Goal: Task Accomplishment & Management: Use online tool/utility

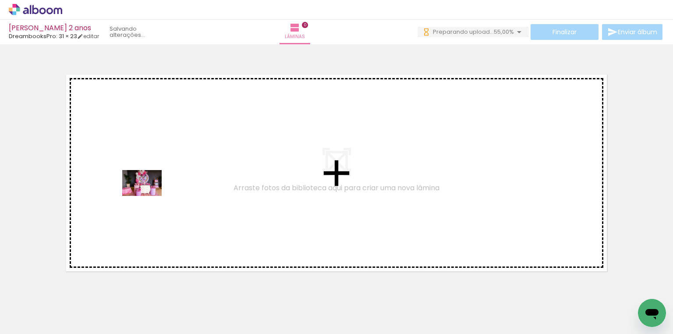
drag, startPoint x: 94, startPoint y: 307, endPoint x: 149, endPoint y: 196, distance: 123.0
click at [149, 196] on quentale-workspace at bounding box center [336, 167] width 673 height 334
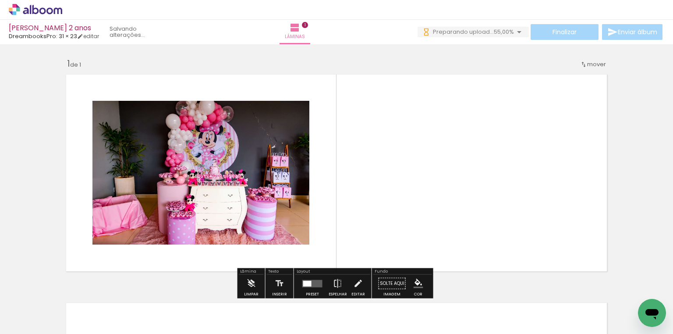
scroll to position [11, 0]
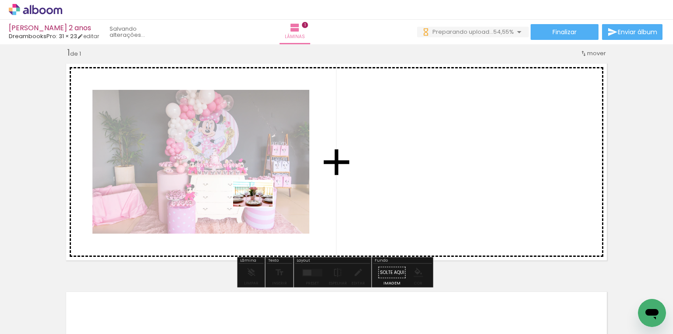
drag, startPoint x: 156, startPoint y: 312, endPoint x: 259, endPoint y: 207, distance: 147.5
click at [259, 207] on quentale-workspace at bounding box center [336, 167] width 673 height 334
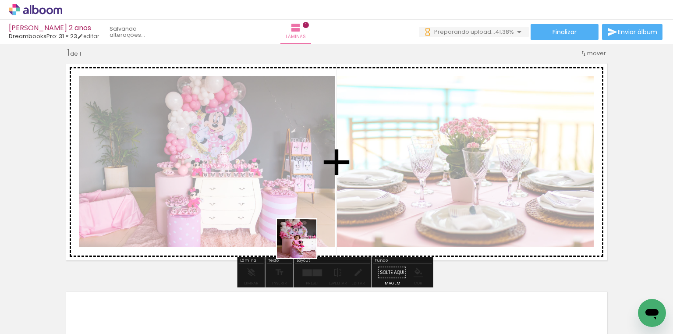
drag, startPoint x: 188, startPoint y: 313, endPoint x: 321, endPoint y: 233, distance: 155.3
click at [321, 233] on quentale-workspace at bounding box center [336, 167] width 673 height 334
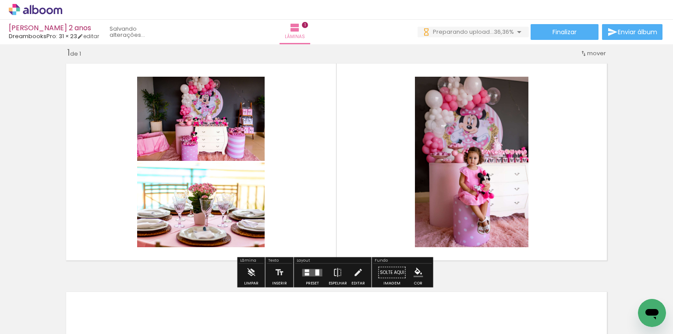
click at [315, 269] on div at bounding box center [317, 272] width 4 height 6
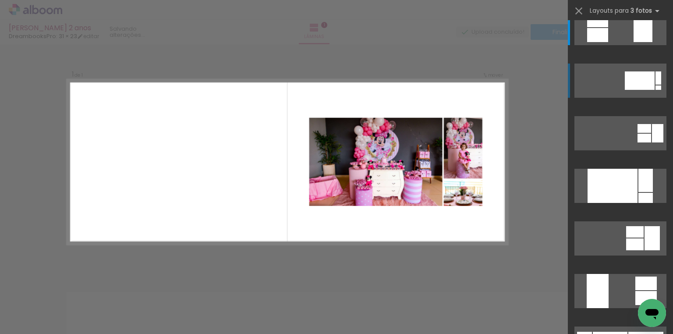
scroll to position [0, 0]
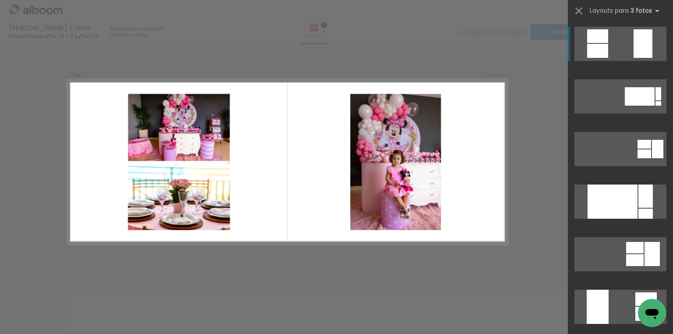
click at [638, 49] on div at bounding box center [642, 43] width 19 height 28
click at [629, 47] on quentale-layouter at bounding box center [620, 44] width 92 height 34
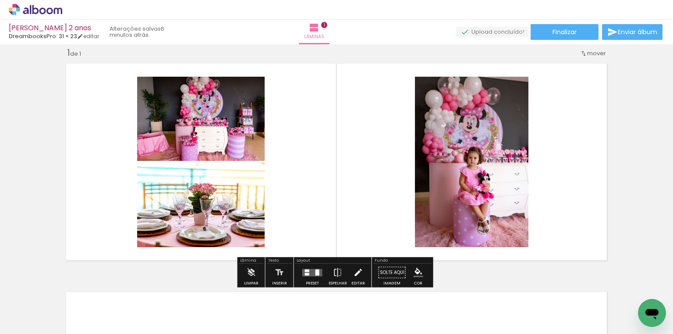
click at [481, 161] on quentale-photo at bounding box center [471, 162] width 113 height 170
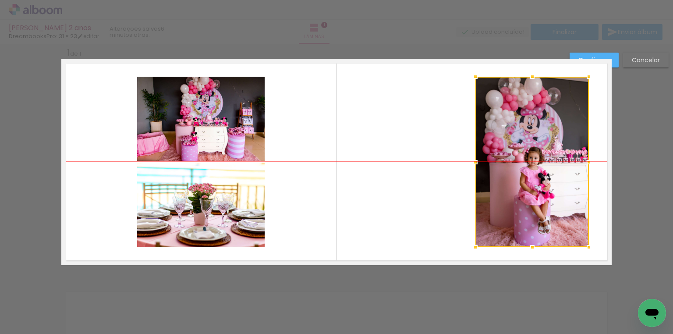
drag, startPoint x: 470, startPoint y: 160, endPoint x: 531, endPoint y: 159, distance: 60.9
click at [531, 159] on div at bounding box center [531, 162] width 113 height 170
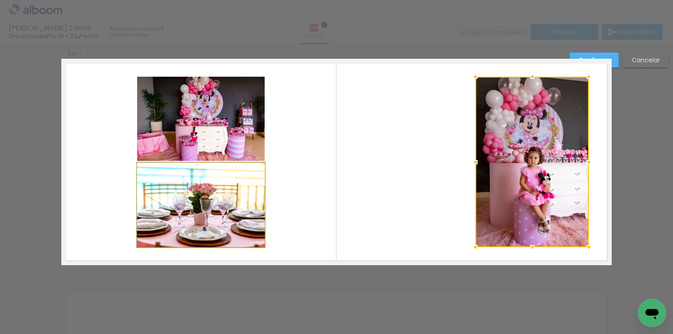
click at [193, 214] on quentale-photo at bounding box center [200, 205] width 127 height 85
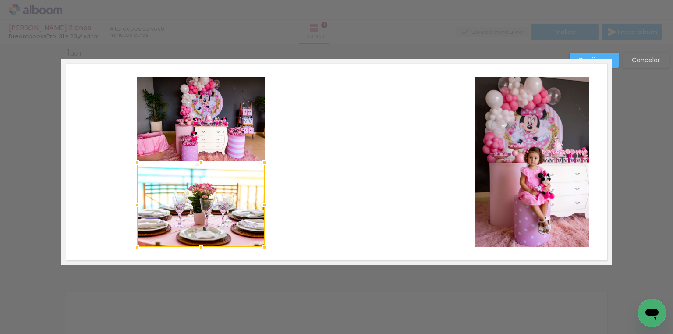
click at [193, 214] on div at bounding box center [200, 205] width 127 height 85
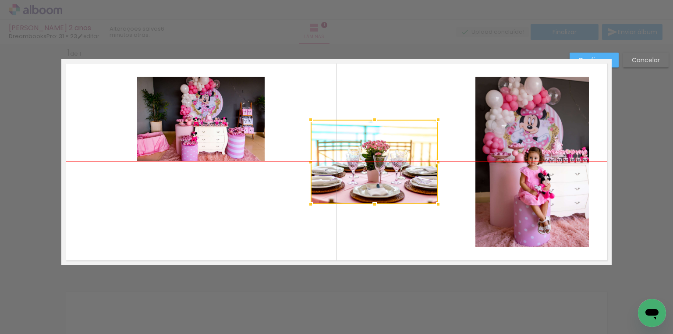
drag, startPoint x: 192, startPoint y: 219, endPoint x: 366, endPoint y: 173, distance: 179.6
click at [366, 173] on div at bounding box center [374, 162] width 127 height 85
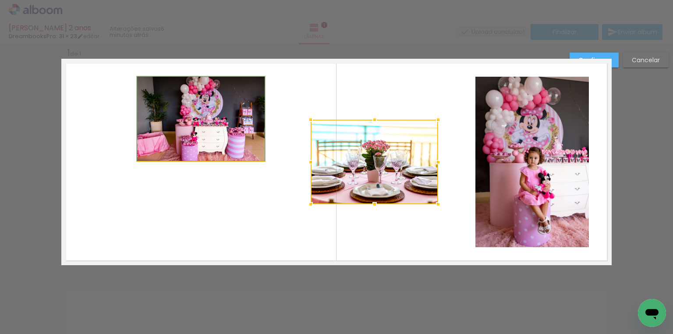
click at [216, 128] on quentale-photo at bounding box center [200, 119] width 127 height 84
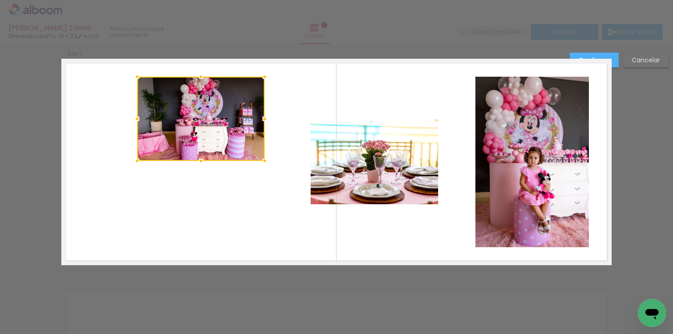
click at [216, 128] on div at bounding box center [200, 119] width 127 height 84
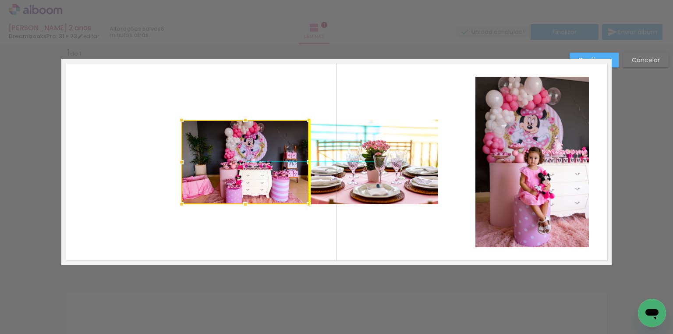
drag, startPoint x: 219, startPoint y: 122, endPoint x: 258, endPoint y: 163, distance: 57.0
click at [258, 163] on div at bounding box center [244, 162] width 127 height 84
click at [616, 57] on paper-button "Confirmar" at bounding box center [594, 60] width 49 height 15
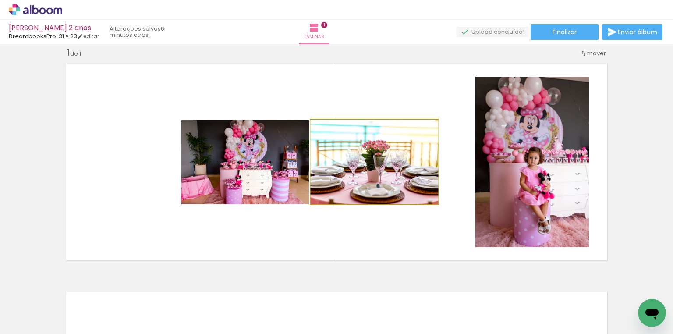
click at [325, 145] on quentale-photo at bounding box center [374, 162] width 127 height 85
click at [333, 152] on quentale-photo at bounding box center [374, 162] width 127 height 85
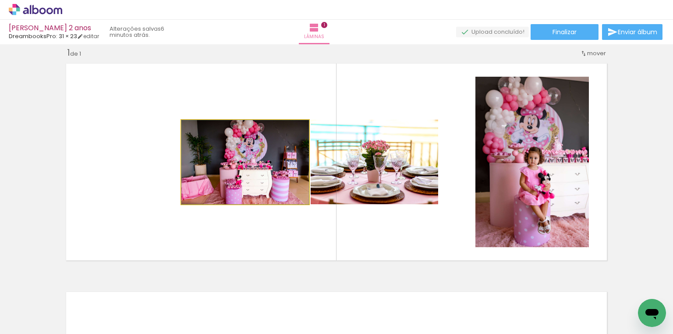
click at [249, 149] on quentale-photo at bounding box center [244, 162] width 127 height 84
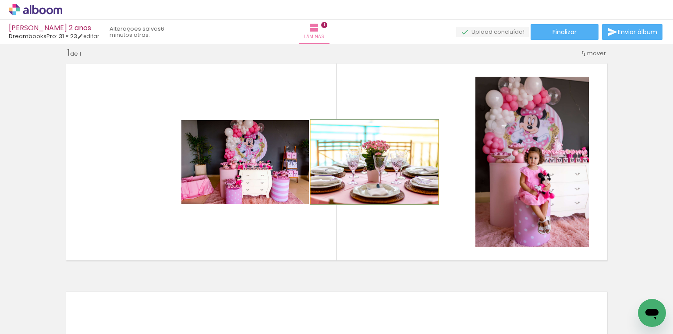
click at [335, 147] on quentale-photo at bounding box center [374, 162] width 127 height 85
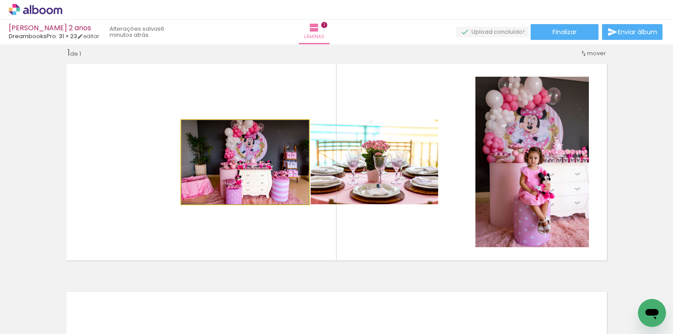
click at [287, 149] on quentale-photo at bounding box center [244, 162] width 127 height 84
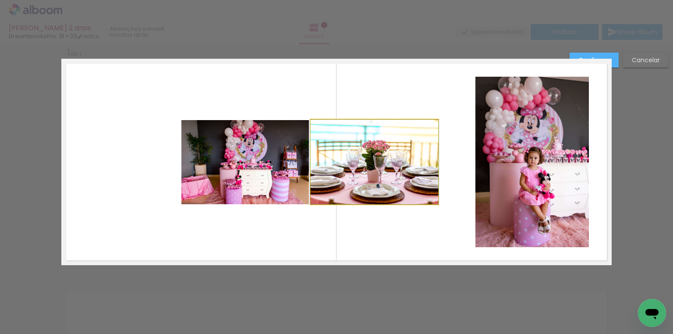
click at [324, 151] on quentale-photo at bounding box center [374, 162] width 127 height 85
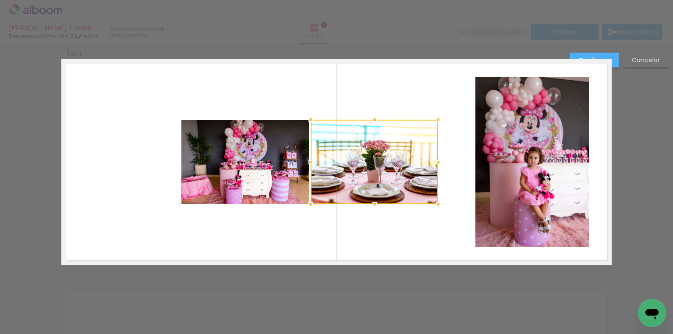
click at [273, 149] on quentale-photo at bounding box center [244, 162] width 127 height 84
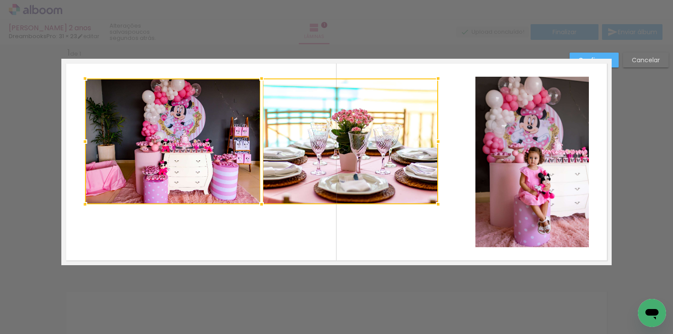
drag, startPoint x: 177, startPoint y: 118, endPoint x: 85, endPoint y: 79, distance: 99.9
click at [85, 79] on div at bounding box center [85, 79] width 18 height 18
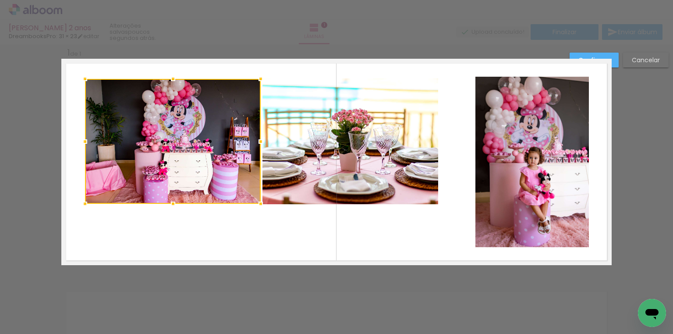
click at [128, 120] on div at bounding box center [173, 141] width 176 height 125
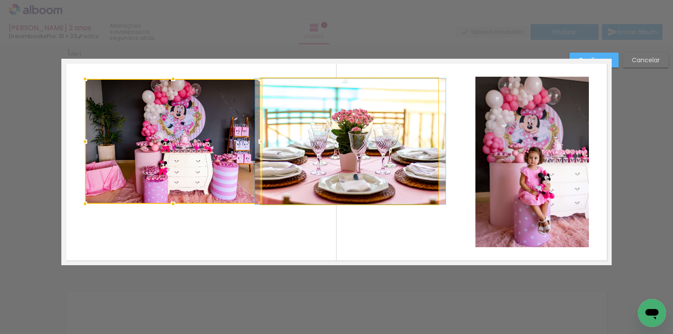
click at [345, 147] on quentale-photo at bounding box center [350, 141] width 176 height 126
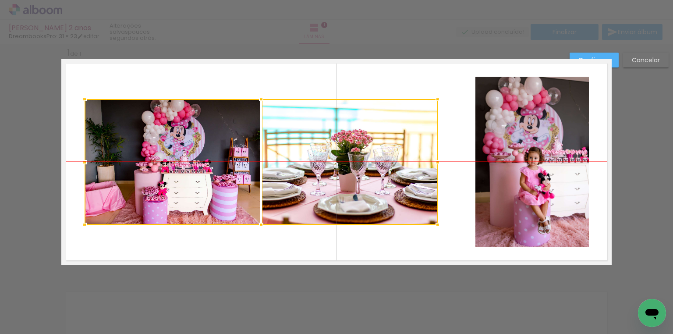
drag, startPoint x: 379, startPoint y: 148, endPoint x: 379, endPoint y: 165, distance: 17.1
click at [379, 165] on div at bounding box center [261, 162] width 353 height 126
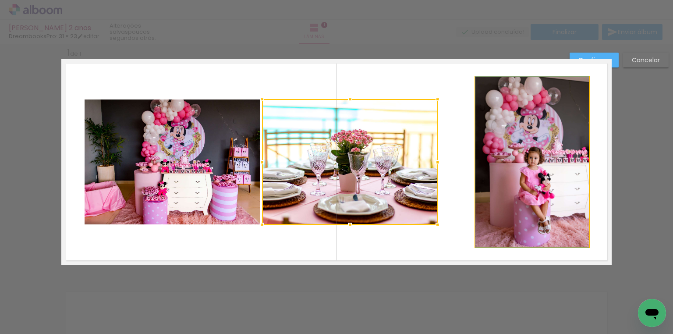
click at [512, 163] on quentale-photo at bounding box center [531, 162] width 113 height 170
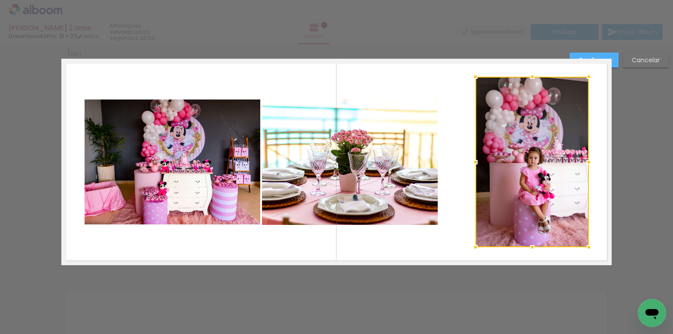
click at [512, 163] on div at bounding box center [531, 162] width 113 height 170
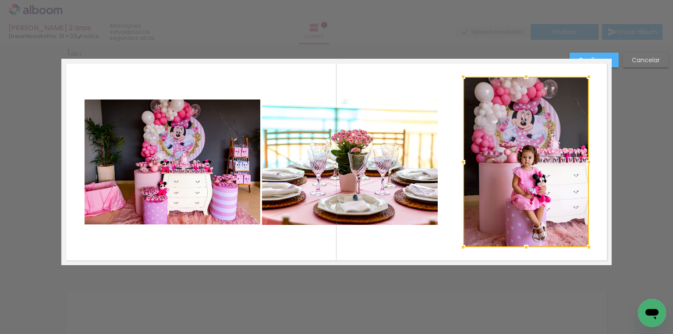
drag, startPoint x: 472, startPoint y: 162, endPoint x: 460, endPoint y: 159, distance: 12.5
click at [460, 159] on div at bounding box center [463, 162] width 18 height 18
click at [610, 59] on paper-button "Confirmar" at bounding box center [594, 60] width 49 height 15
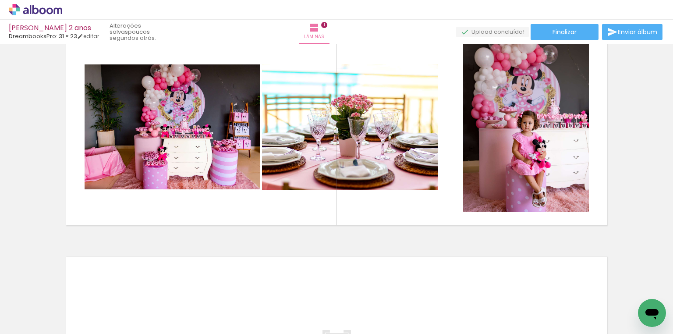
scroll to position [0, 339]
click at [342, 304] on div at bounding box center [337, 304] width 43 height 29
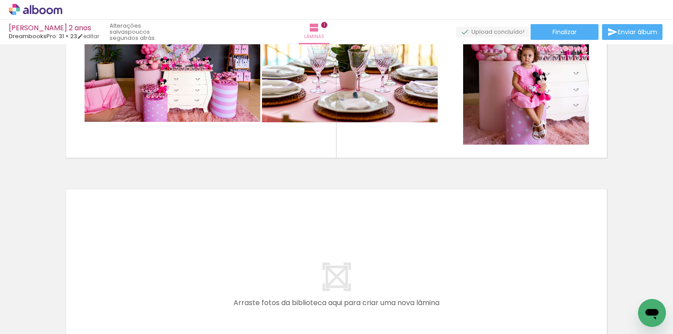
scroll to position [116, 0]
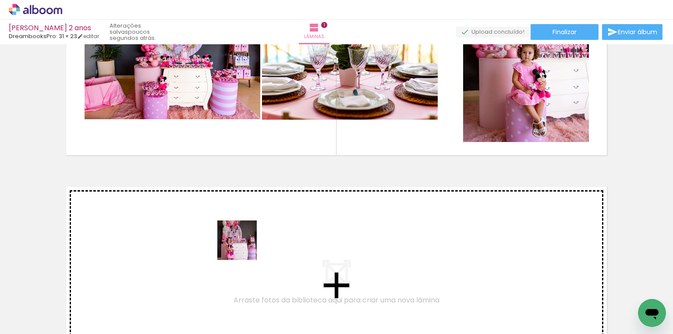
drag, startPoint x: 227, startPoint y: 305, endPoint x: 244, endPoint y: 247, distance: 60.6
click at [244, 247] on quentale-workspace at bounding box center [336, 167] width 673 height 334
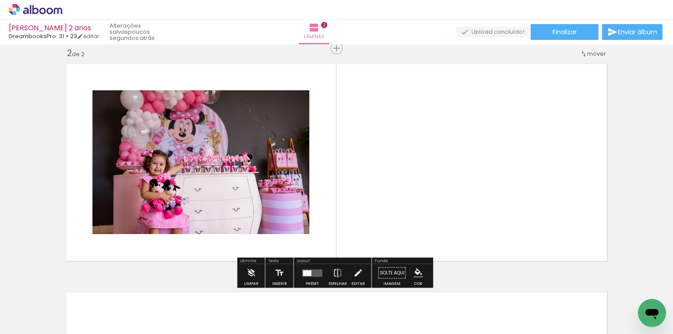
scroll to position [239, 0]
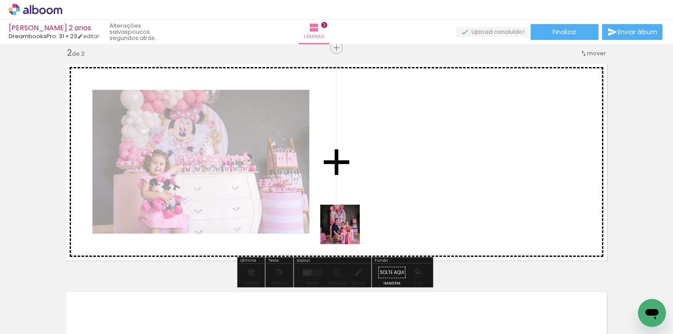
drag, startPoint x: 293, startPoint y: 312, endPoint x: 347, endPoint y: 230, distance: 98.5
click at [347, 230] on quentale-workspace at bounding box center [336, 167] width 673 height 334
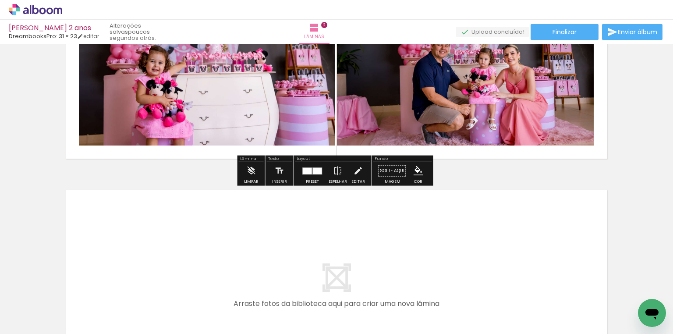
scroll to position [414, 0]
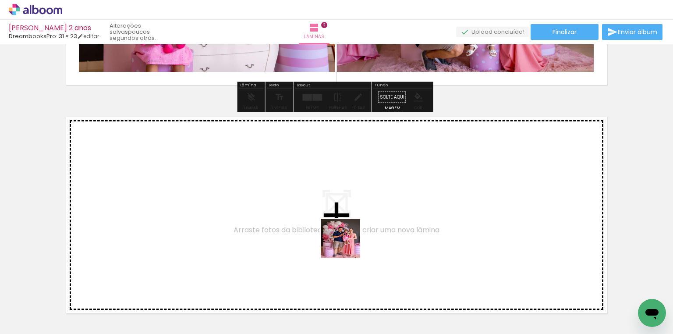
drag, startPoint x: 339, startPoint y: 303, endPoint x: 348, endPoint y: 240, distance: 63.3
click at [348, 240] on quentale-workspace at bounding box center [336, 167] width 673 height 334
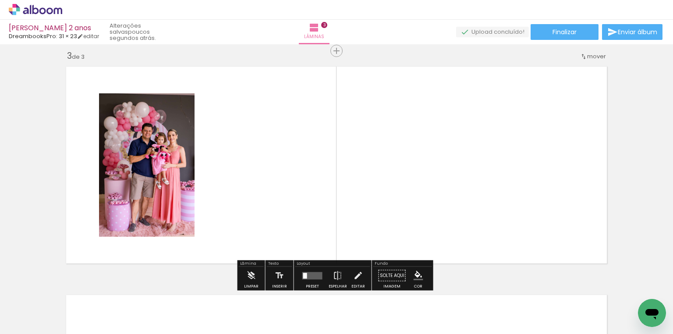
scroll to position [467, 0]
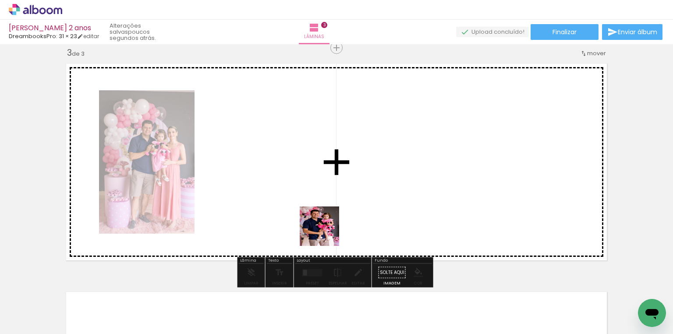
drag, startPoint x: 375, startPoint y: 298, endPoint x: 322, endPoint y: 227, distance: 88.2
click at [322, 223] on quentale-workspace at bounding box center [336, 167] width 673 height 334
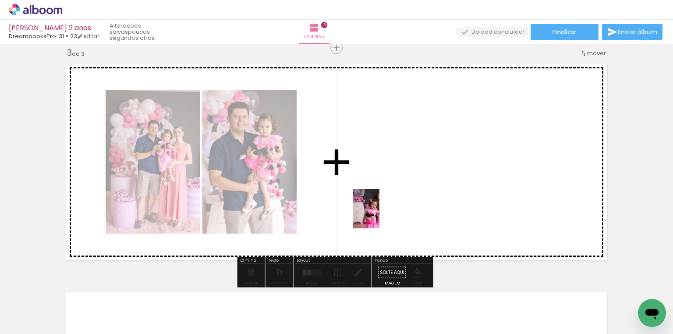
drag, startPoint x: 438, startPoint y: 305, endPoint x: 379, endPoint y: 215, distance: 108.0
click at [379, 215] on quentale-workspace at bounding box center [336, 167] width 673 height 334
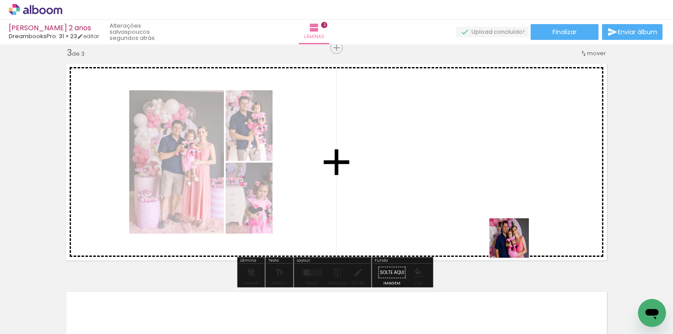
drag, startPoint x: 486, startPoint y: 309, endPoint x: 517, endPoint y: 242, distance: 73.9
click at [517, 242] on quentale-workspace at bounding box center [336, 167] width 673 height 334
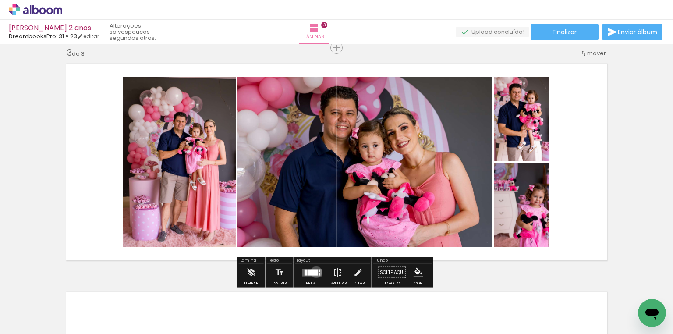
click at [314, 272] on div at bounding box center [313, 272] width 10 height 6
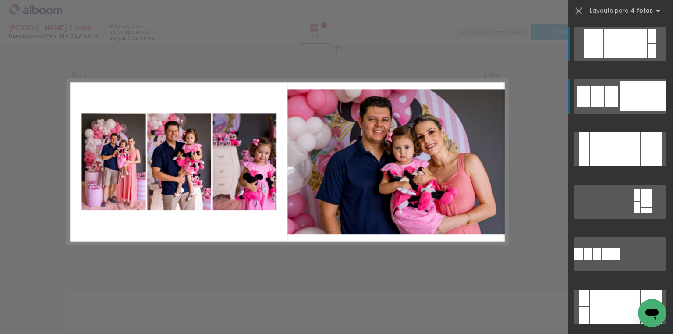
click at [645, 99] on div at bounding box center [643, 96] width 46 height 30
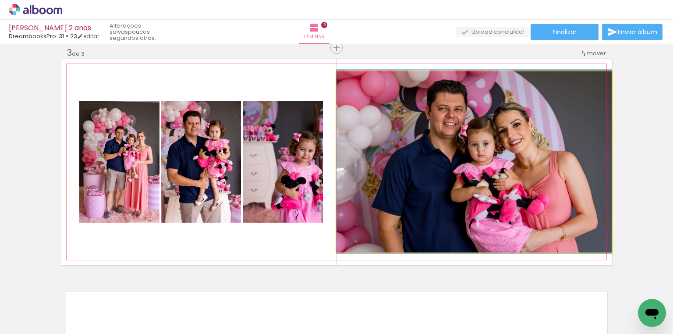
click at [511, 174] on quentale-photo at bounding box center [473, 161] width 275 height 180
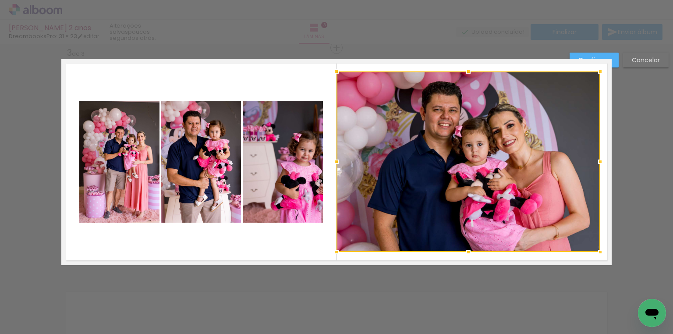
drag, startPoint x: 613, startPoint y: 161, endPoint x: 601, endPoint y: 163, distance: 11.9
click at [601, 163] on div at bounding box center [600, 162] width 18 height 18
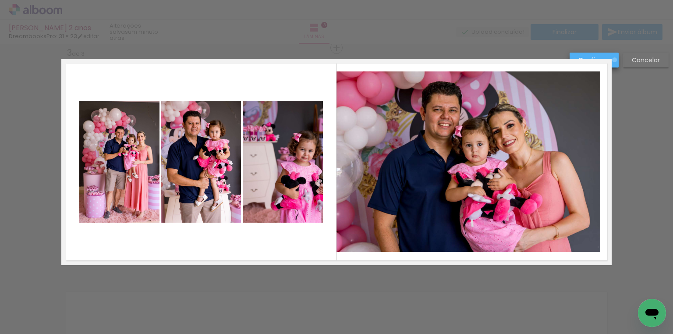
click at [615, 60] on paper-button "Confirmar" at bounding box center [594, 60] width 49 height 15
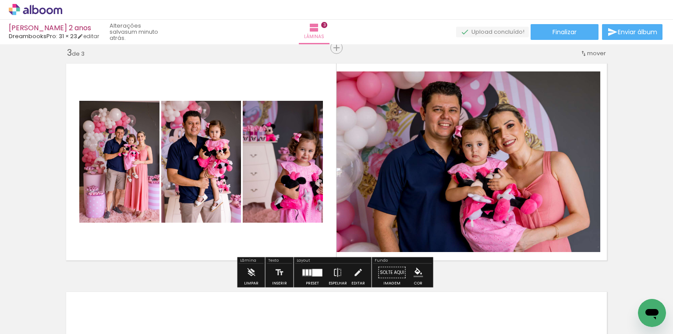
click at [279, 149] on quentale-photo at bounding box center [283, 162] width 80 height 122
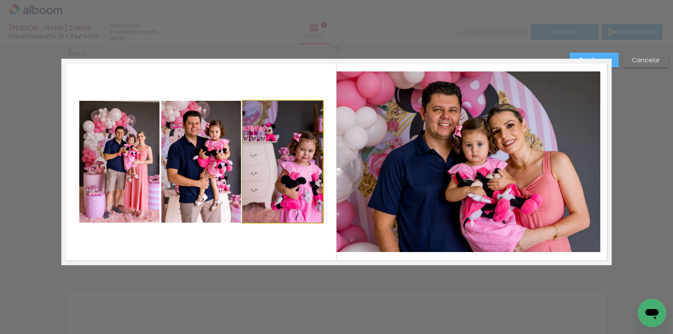
click at [265, 121] on quentale-photo at bounding box center [283, 162] width 80 height 122
click at [336, 121] on div at bounding box center [468, 161] width 264 height 180
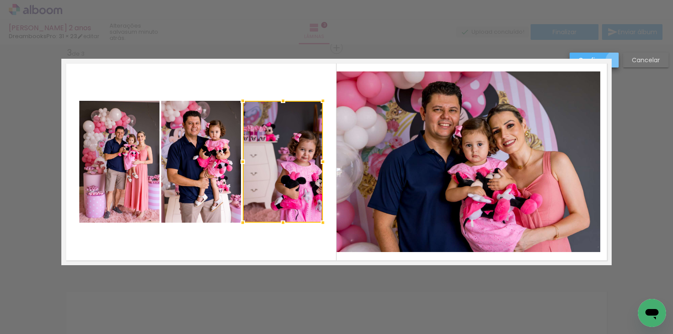
click at [617, 61] on paper-button "Confirmar" at bounding box center [594, 60] width 49 height 15
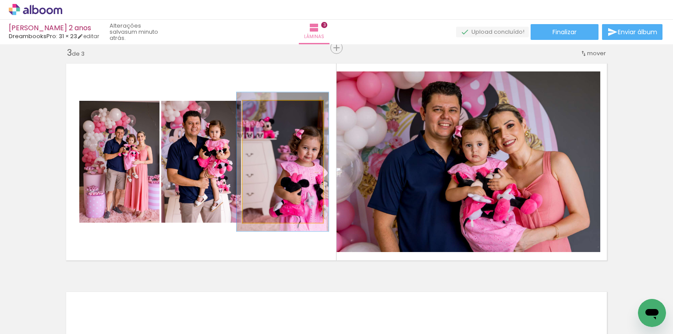
click at [265, 110] on div at bounding box center [268, 110] width 8 height 8
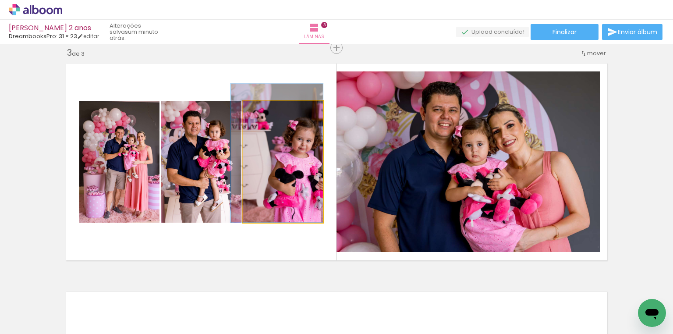
drag, startPoint x: 286, startPoint y: 136, endPoint x: 268, endPoint y: 118, distance: 25.1
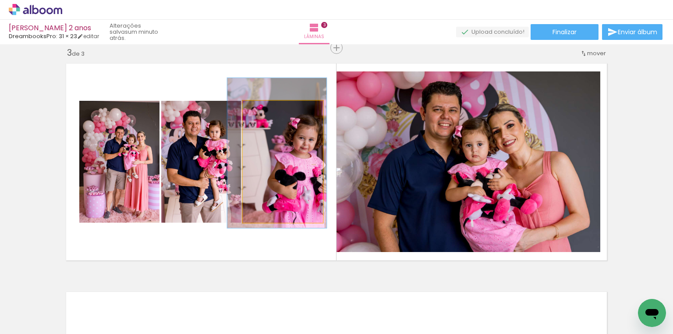
type paper-slider "126"
click at [267, 110] on div at bounding box center [271, 110] width 8 height 8
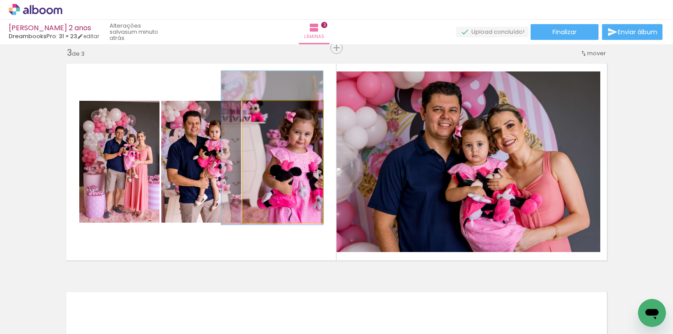
drag, startPoint x: 279, startPoint y: 133, endPoint x: 258, endPoint y: 128, distance: 21.7
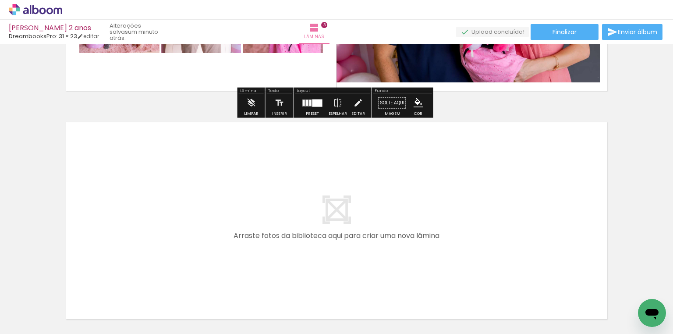
scroll to position [678, 0]
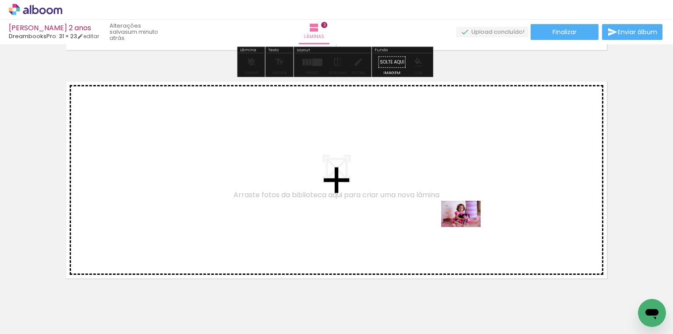
drag, startPoint x: 488, startPoint y: 303, endPoint x: 467, endPoint y: 227, distance: 79.1
click at [467, 227] on quentale-workspace at bounding box center [336, 167] width 673 height 334
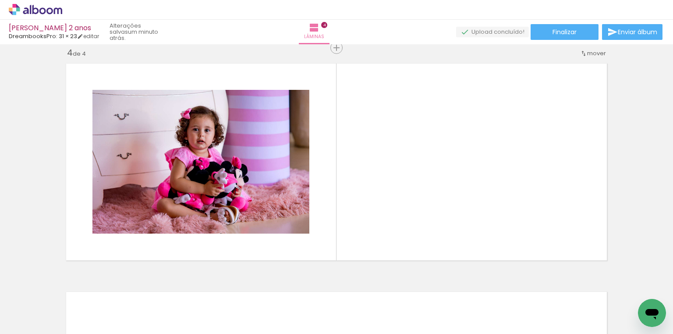
scroll to position [0, 349]
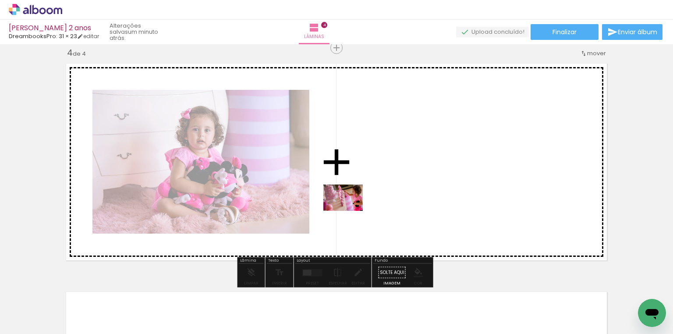
drag, startPoint x: 422, startPoint y: 300, endPoint x: 349, endPoint y: 210, distance: 115.8
click at [349, 210] on quentale-workspace at bounding box center [336, 167] width 673 height 334
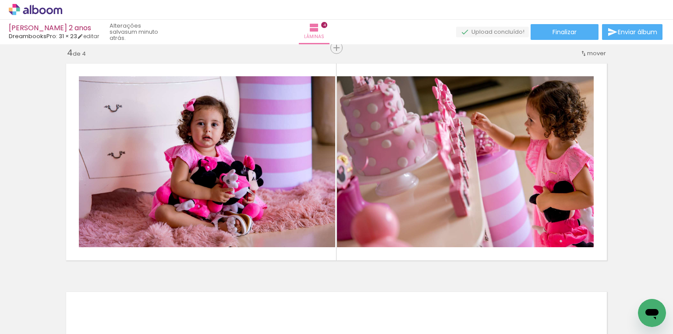
scroll to position [0, 1560]
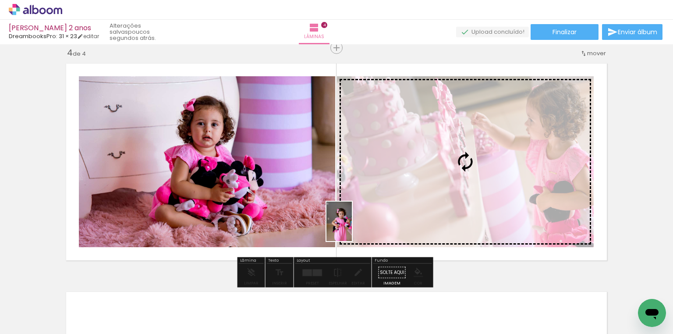
drag, startPoint x: 162, startPoint y: 307, endPoint x: 353, endPoint y: 228, distance: 206.6
click at [353, 228] on quentale-workspace at bounding box center [336, 167] width 673 height 334
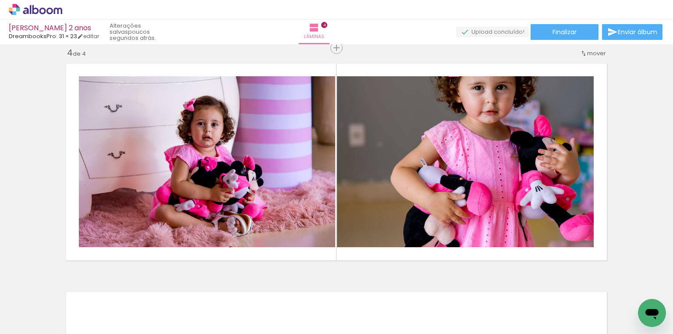
scroll to position [0, 437]
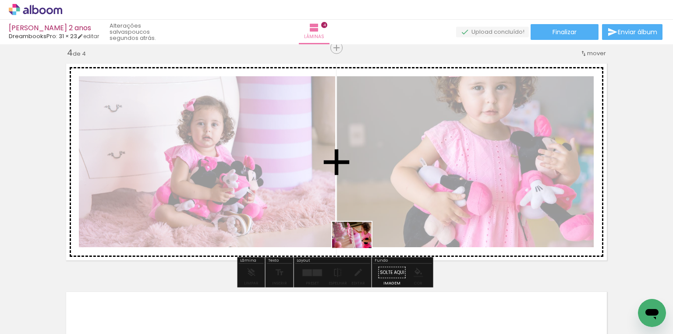
drag, startPoint x: 334, startPoint y: 305, endPoint x: 358, endPoint y: 248, distance: 62.0
click at [358, 248] on quentale-workspace at bounding box center [336, 167] width 673 height 334
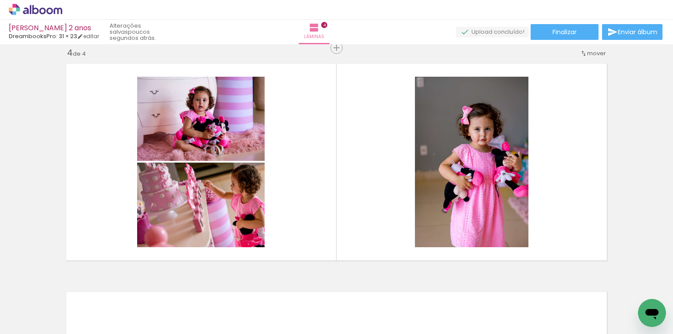
scroll to position [0, 1560]
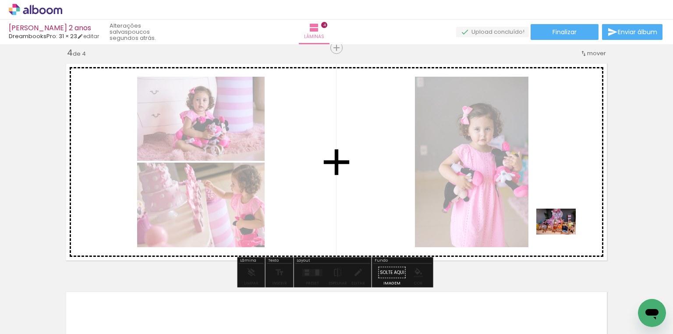
drag, startPoint x: 538, startPoint y: 298, endPoint x: 562, endPoint y: 235, distance: 67.7
click at [562, 235] on quentale-workspace at bounding box center [336, 167] width 673 height 334
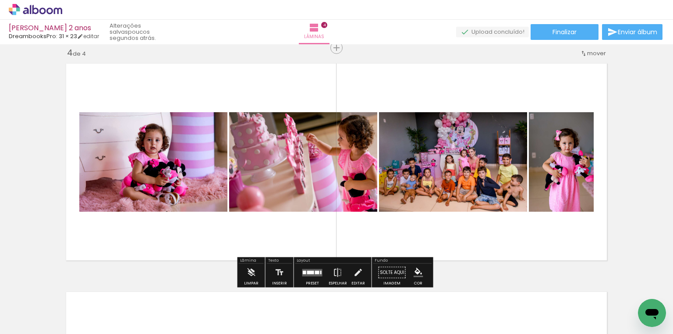
click at [310, 272] on div at bounding box center [310, 272] width 7 height 4
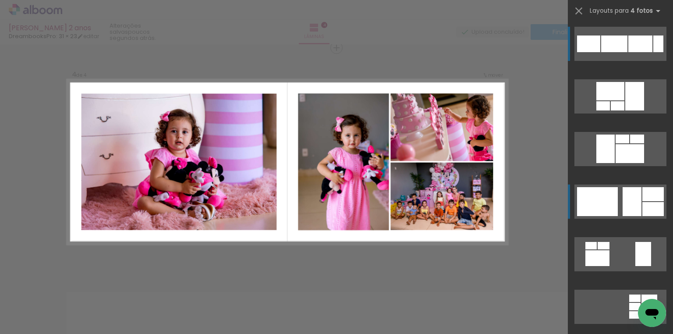
click at [650, 197] on div at bounding box center [652, 194] width 21 height 14
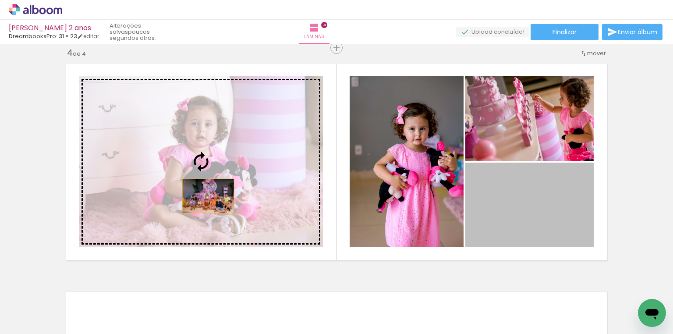
drag, startPoint x: 545, startPoint y: 217, endPoint x: 205, endPoint y: 196, distance: 340.2
click at [0, 0] on slot at bounding box center [0, 0] width 0 height 0
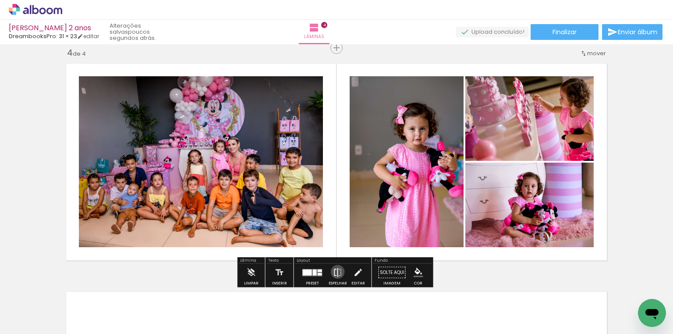
click at [336, 272] on iron-icon at bounding box center [338, 273] width 10 height 18
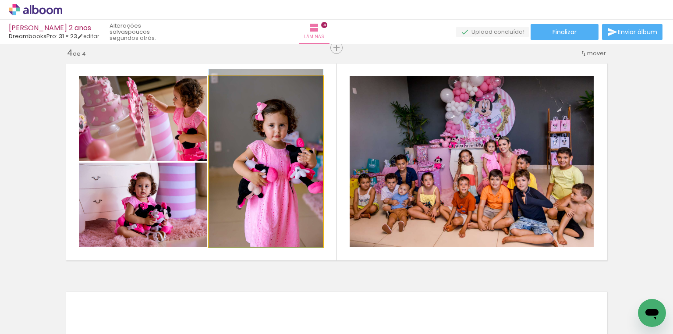
drag, startPoint x: 262, startPoint y: 184, endPoint x: 236, endPoint y: 143, distance: 48.7
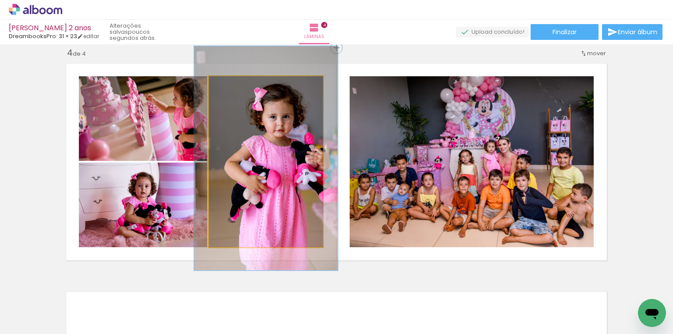
drag, startPoint x: 228, startPoint y: 85, endPoint x: 236, endPoint y: 86, distance: 7.9
type paper-slider "126"
click at [236, 86] on div at bounding box center [237, 85] width 8 height 8
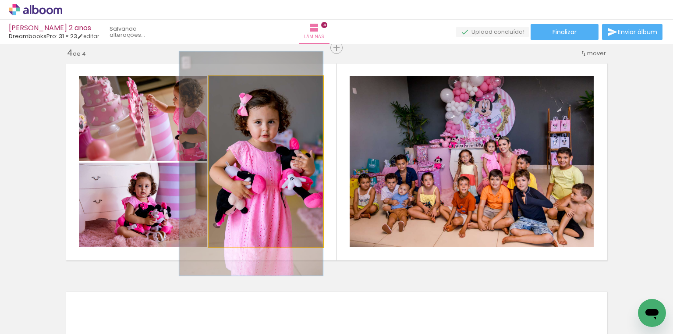
drag, startPoint x: 249, startPoint y: 105, endPoint x: 234, endPoint y: 110, distance: 15.7
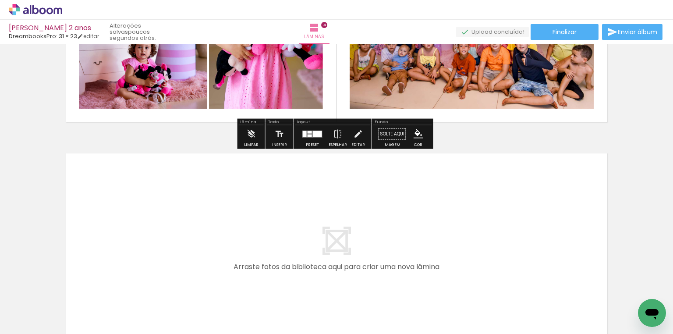
scroll to position [836, 0]
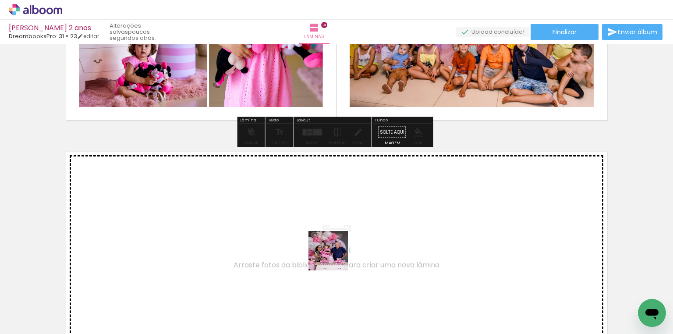
drag, startPoint x: 335, startPoint y: 307, endPoint x: 338, endPoint y: 238, distance: 68.4
click at [338, 238] on quentale-workspace at bounding box center [336, 167] width 673 height 334
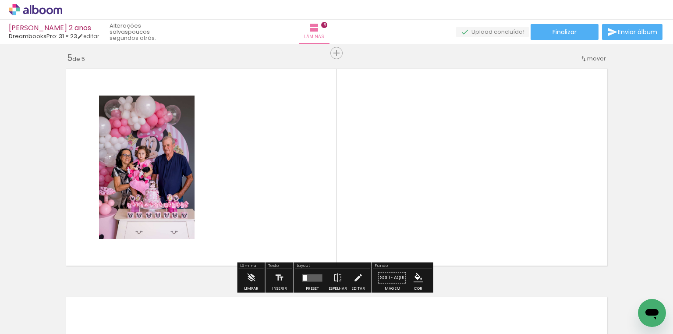
scroll to position [924, 0]
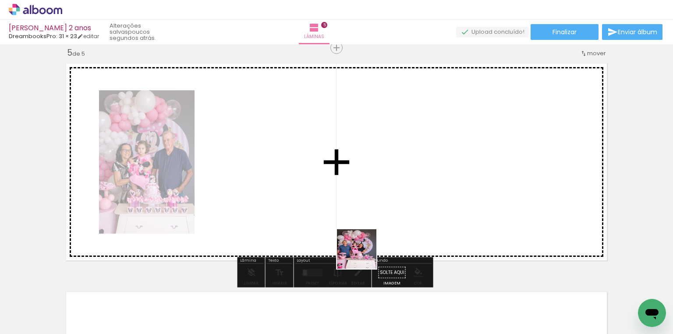
drag, startPoint x: 386, startPoint y: 293, endPoint x: 360, endPoint y: 232, distance: 66.2
click at [360, 232] on quentale-workspace at bounding box center [336, 167] width 673 height 334
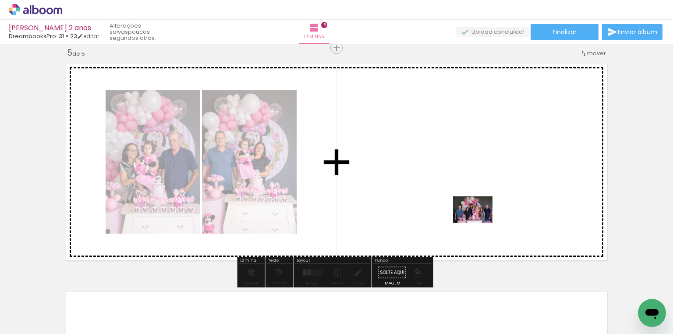
drag, startPoint x: 435, startPoint y: 302, endPoint x: 479, endPoint y: 223, distance: 91.4
click at [479, 223] on quentale-workspace at bounding box center [336, 167] width 673 height 334
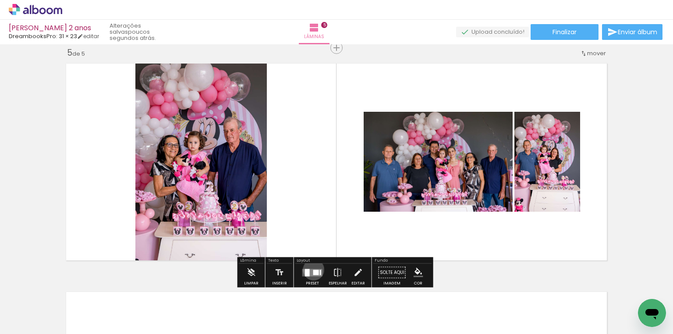
click at [313, 269] on div at bounding box center [316, 271] width 6 height 5
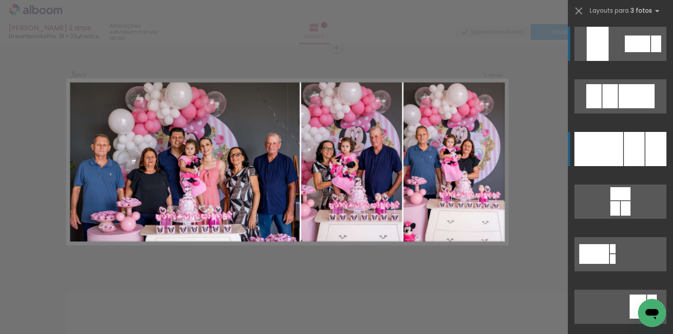
click at [636, 157] on div at bounding box center [634, 149] width 21 height 34
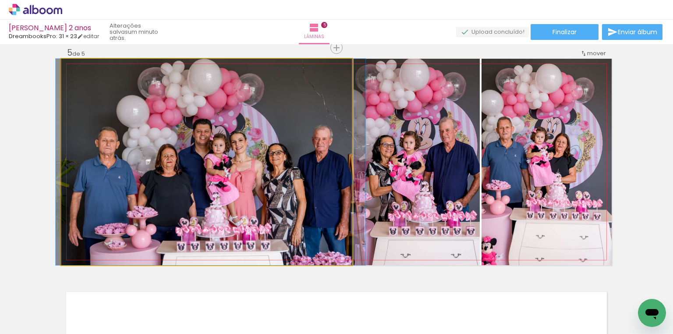
drag, startPoint x: 193, startPoint y: 200, endPoint x: 197, endPoint y: 204, distance: 5.3
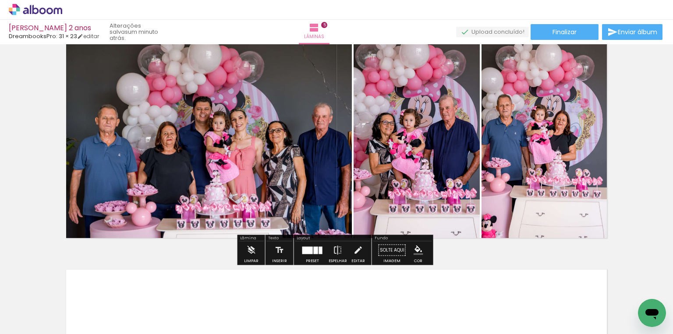
scroll to position [1029, 0]
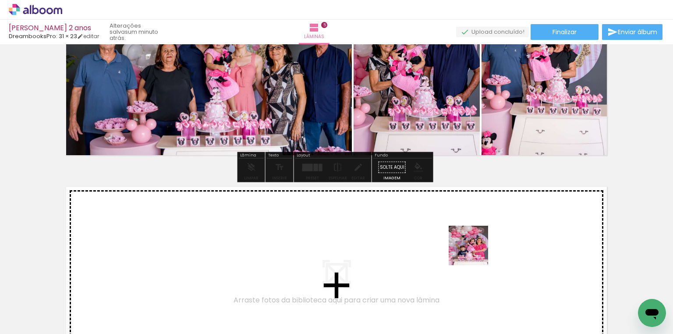
drag, startPoint x: 477, startPoint y: 305, endPoint x: 475, endPoint y: 252, distance: 53.1
click at [475, 252] on quentale-workspace at bounding box center [336, 167] width 673 height 334
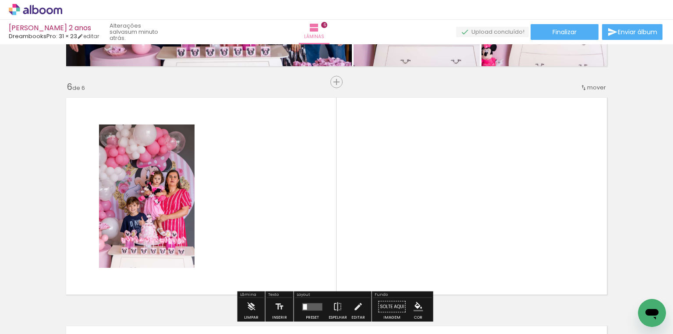
scroll to position [1152, 0]
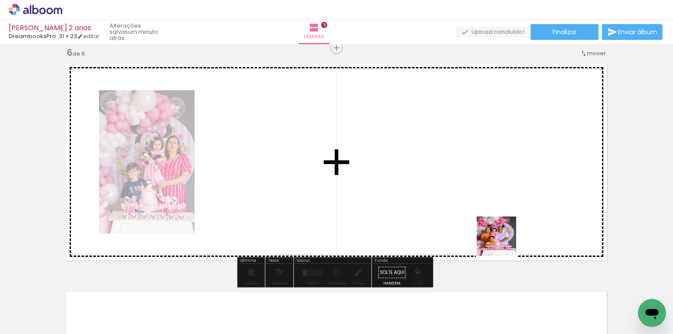
drag, startPoint x: 580, startPoint y: 299, endPoint x: 496, endPoint y: 235, distance: 105.4
click at [496, 235] on quentale-workspace at bounding box center [336, 167] width 673 height 334
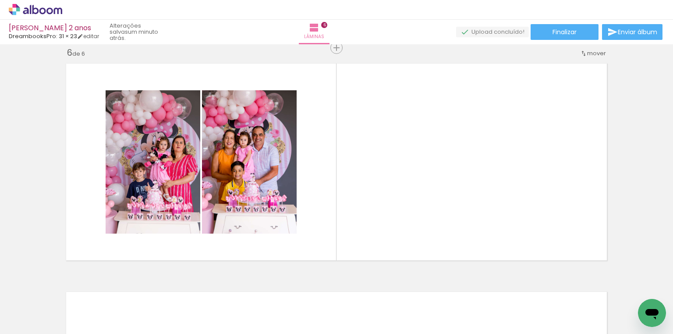
scroll to position [0, 437]
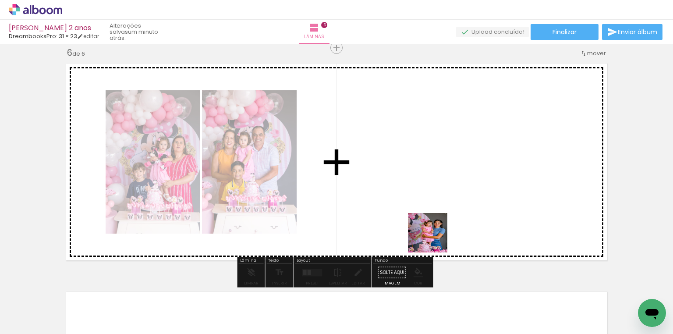
drag, startPoint x: 487, startPoint y: 305, endPoint x: 432, endPoint y: 240, distance: 85.2
click at [432, 233] on quentale-workspace at bounding box center [336, 167] width 673 height 334
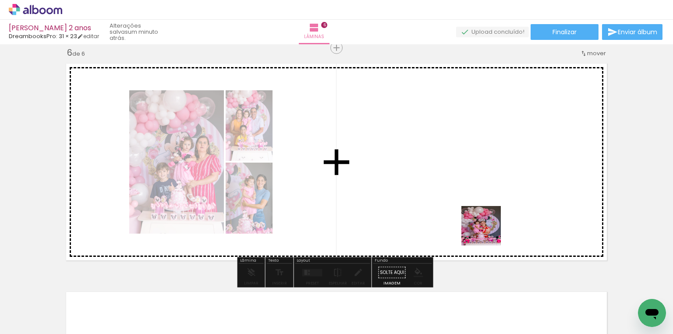
drag, startPoint x: 534, startPoint y: 301, endPoint x: 487, endPoint y: 231, distance: 84.4
click at [487, 231] on quentale-workspace at bounding box center [336, 167] width 673 height 334
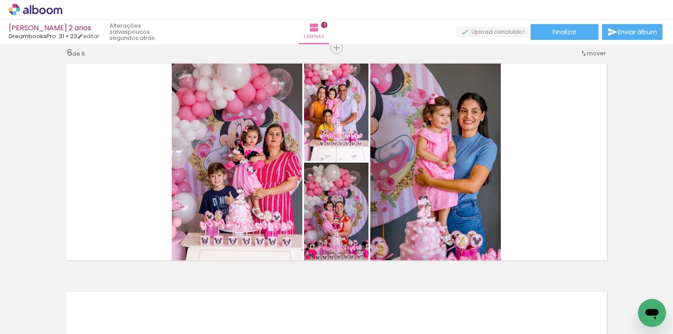
scroll to position [0, 502]
click at [369, 311] on div at bounding box center [371, 304] width 43 height 29
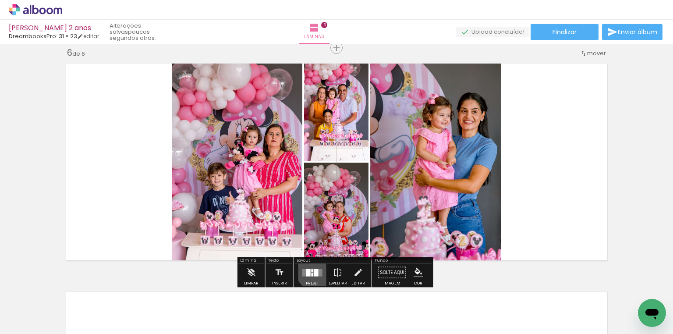
click at [314, 270] on div at bounding box center [316, 272] width 4 height 7
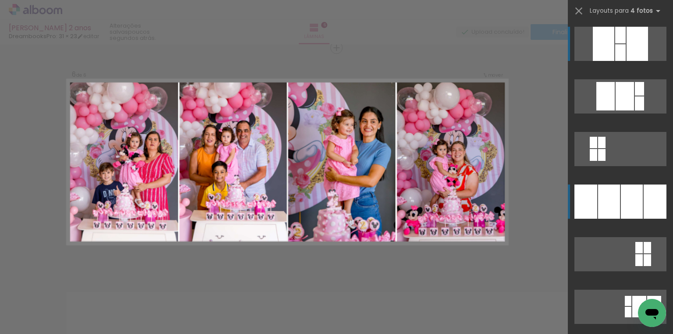
click at [621, 198] on div at bounding box center [632, 201] width 22 height 34
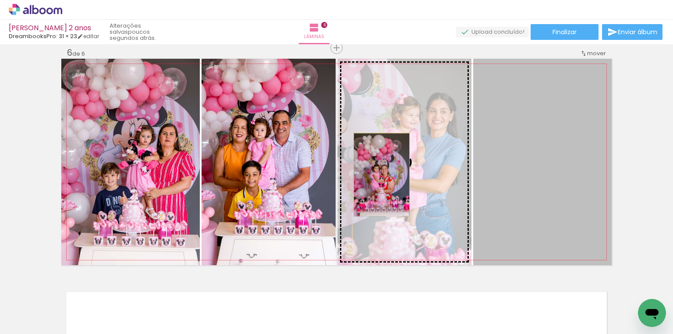
drag, startPoint x: 565, startPoint y: 169, endPoint x: 379, endPoint y: 174, distance: 185.8
click at [0, 0] on slot at bounding box center [0, 0] width 0 height 0
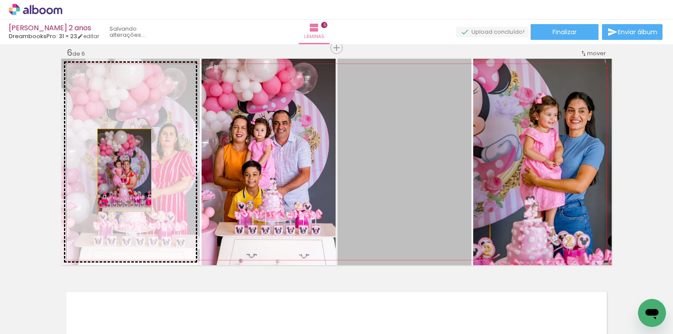
drag, startPoint x: 373, startPoint y: 170, endPoint x: 154, endPoint y: 171, distance: 219.0
click at [0, 0] on slot at bounding box center [0, 0] width 0 height 0
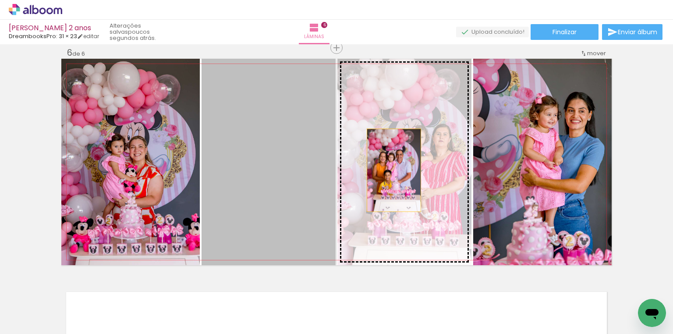
drag, startPoint x: 283, startPoint y: 166, endPoint x: 392, endPoint y: 170, distance: 108.3
click at [0, 0] on slot at bounding box center [0, 0] width 0 height 0
